Goal: Navigation & Orientation: Find specific page/section

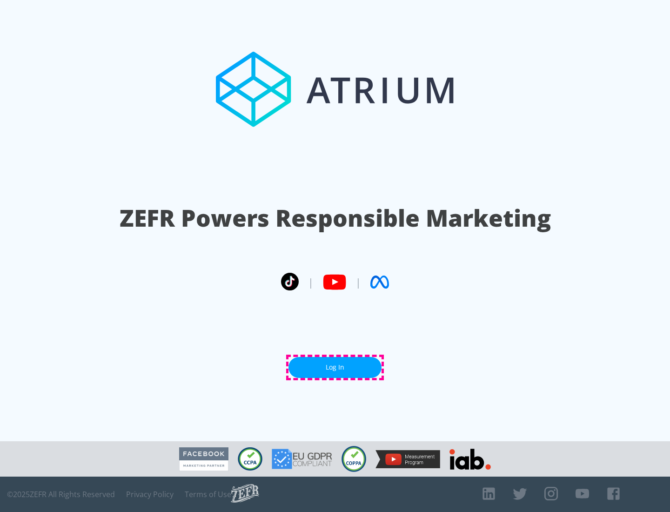
click at [335, 367] on link "Log In" at bounding box center [335, 367] width 93 height 21
